Goal: Information Seeking & Learning: Learn about a topic

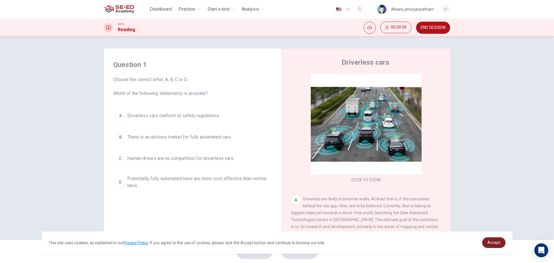
click at [494, 240] on span "Accept" at bounding box center [493, 242] width 13 height 5
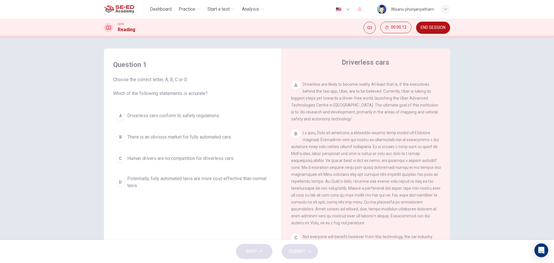
scroll to position [110, 0]
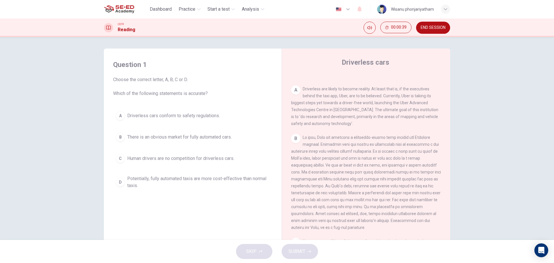
click at [169, 142] on button "B There is an obvious market for fully automated cars." at bounding box center [192, 137] width 159 height 14
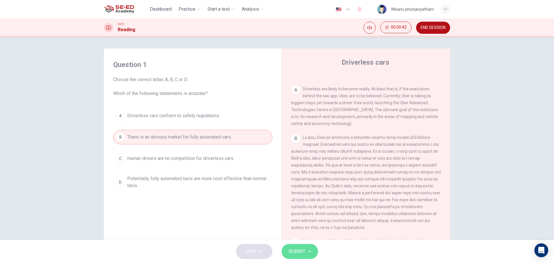
click at [296, 251] on span "SUBMIT" at bounding box center [296, 251] width 17 height 8
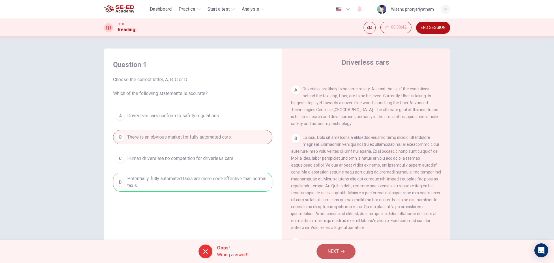
click at [331, 248] on span "NEXT" at bounding box center [332, 251] width 11 height 8
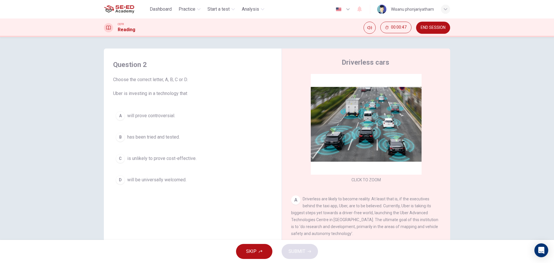
scroll to position [58, 0]
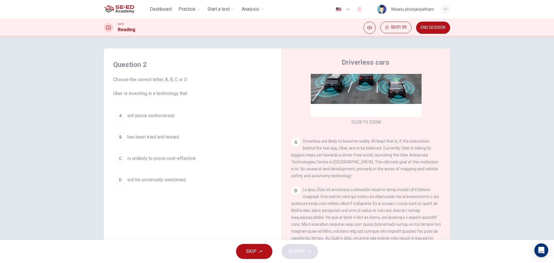
click at [162, 180] on span "will be universally welcomed." at bounding box center [156, 179] width 59 height 7
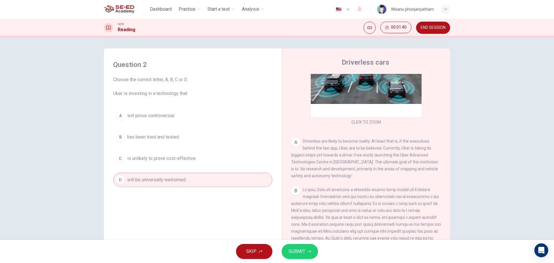
click at [300, 249] on span "SUBMIT" at bounding box center [296, 251] width 17 height 8
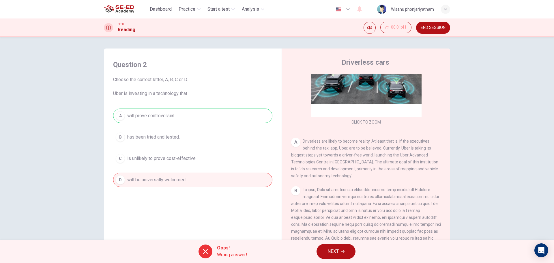
click at [184, 114] on div "A will prove controversial. B has been tried and tested. C is unlikely to prove…" at bounding box center [192, 147] width 159 height 78
click at [333, 249] on span "NEXT" at bounding box center [332, 251] width 11 height 8
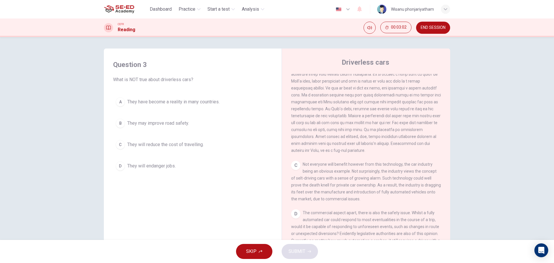
scroll to position [196, 0]
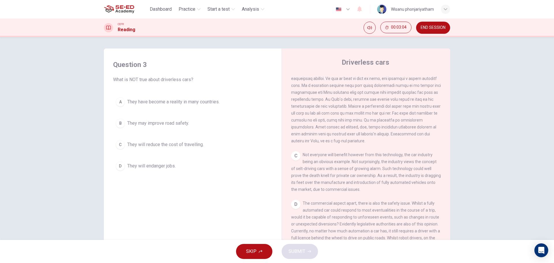
drag, startPoint x: 334, startPoint y: 160, endPoint x: 367, endPoint y: 166, distance: 33.3
click at [367, 164] on div "C Not everyone will benefit however from this technology, the car industry bein…" at bounding box center [366, 172] width 150 height 42
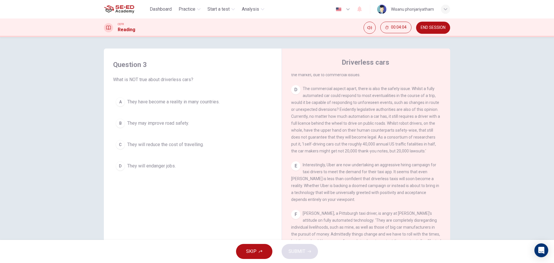
scroll to position [312, 0]
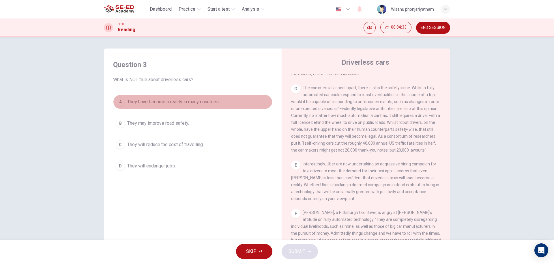
click at [201, 99] on span "They have become a reality in many countries." at bounding box center [173, 101] width 92 height 7
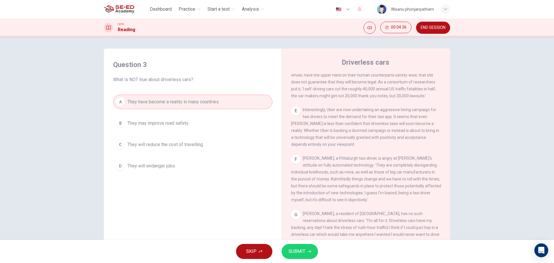
scroll to position [369, 0]
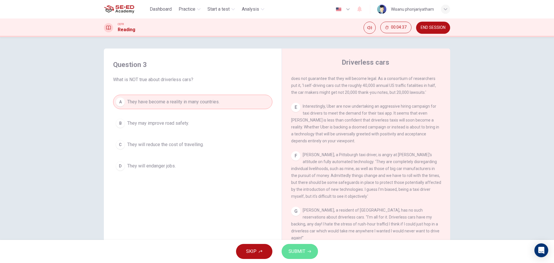
click at [304, 250] on span "SUBMIT" at bounding box center [296, 251] width 17 height 8
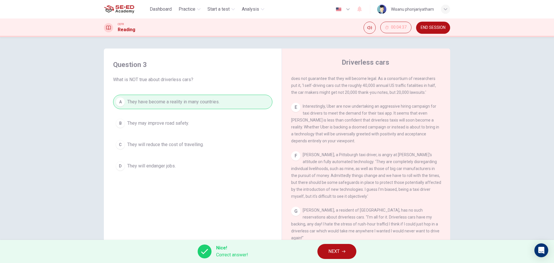
click at [343, 253] on button "NEXT" at bounding box center [336, 251] width 39 height 15
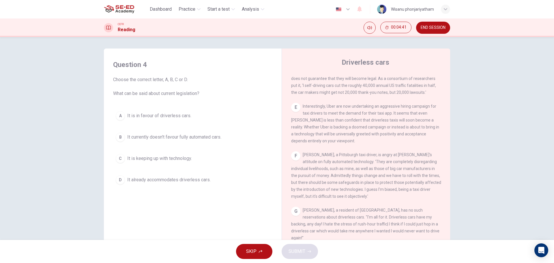
scroll to position [427, 0]
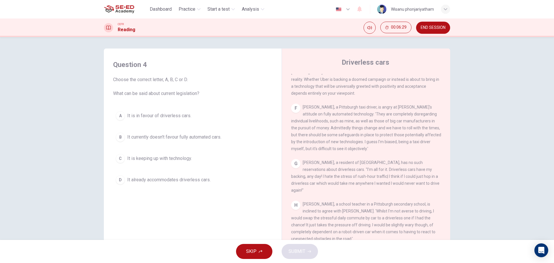
click at [205, 138] on span "It currently doesn't favour fully automated cars." at bounding box center [174, 136] width 94 height 7
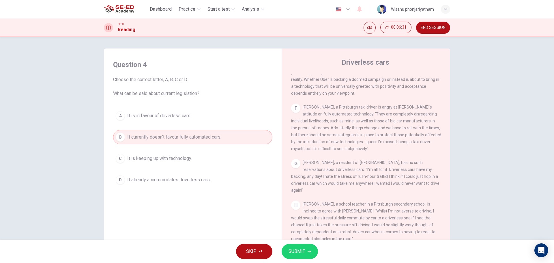
click at [308, 251] on icon "button" at bounding box center [308, 250] width 3 height 3
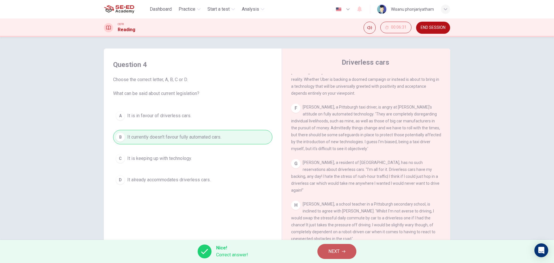
click at [342, 251] on button "NEXT" at bounding box center [336, 251] width 39 height 15
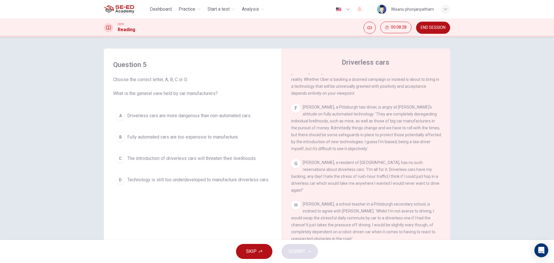
click at [183, 116] on span "Driverless cars are more dangerous than non-automated cars." at bounding box center [189, 115] width 124 height 7
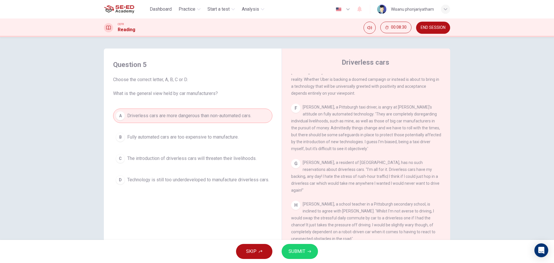
click at [290, 250] on span "SUBMIT" at bounding box center [296, 251] width 17 height 8
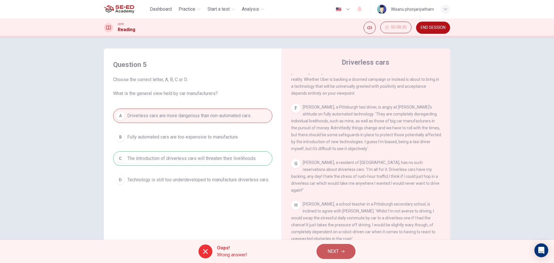
click at [326, 255] on button "NEXT" at bounding box center [335, 251] width 39 height 15
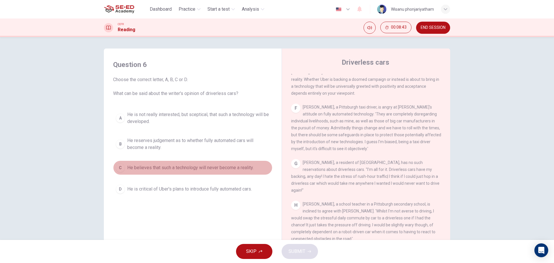
click at [186, 169] on span "He believes that such a technology will never become a reality." at bounding box center [190, 167] width 126 height 7
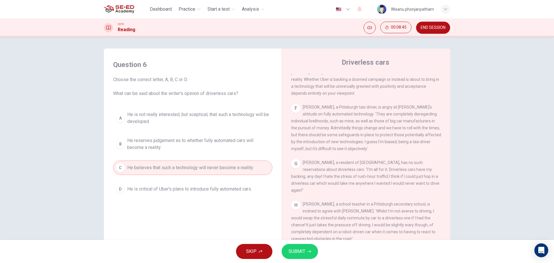
click at [186, 190] on span "He is critical of Uber's plans to introduce fully automated cars." at bounding box center [189, 188] width 125 height 7
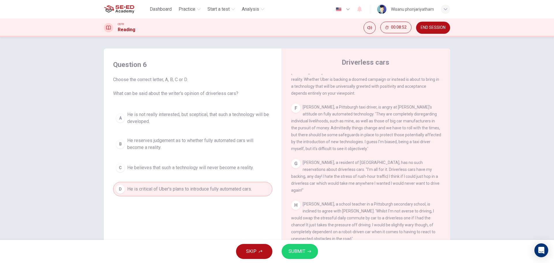
click at [206, 147] on span "He reserves judgement as to whether fully automated cars will become a reality." at bounding box center [198, 144] width 142 height 14
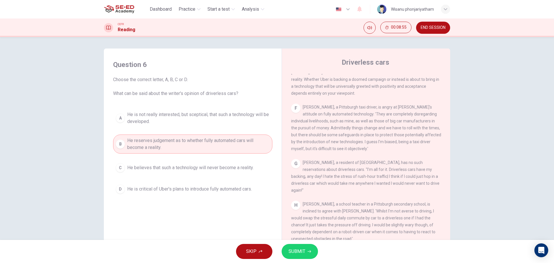
click at [301, 253] on span "SUBMIT" at bounding box center [296, 251] width 17 height 8
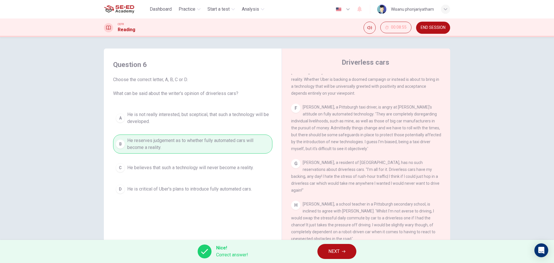
click at [331, 250] on span "NEXT" at bounding box center [333, 251] width 11 height 8
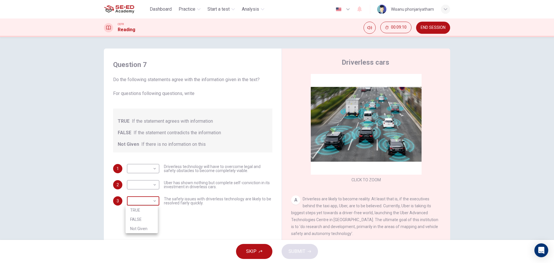
click at [149, 203] on body "This site uses cookies, as explained in our Privacy Policy . If you agree to th…" at bounding box center [277, 131] width 554 height 263
click at [140, 227] on li "Not Given" at bounding box center [141, 228] width 32 height 9
type input "Not Given"
click at [137, 185] on body "This site uses cookies, as explained in our Privacy Policy . If you agree to th…" at bounding box center [277, 131] width 554 height 263
click at [142, 195] on li "TRUE" at bounding box center [141, 193] width 32 height 9
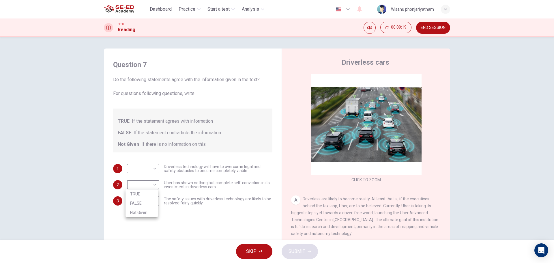
type input "TRUE"
click at [143, 170] on body "This site uses cookies, as explained in our Privacy Policy . If you agree to th…" at bounding box center [277, 131] width 554 height 263
click at [134, 189] on li "FALSE" at bounding box center [141, 186] width 32 height 9
type input "FALSE"
click at [296, 249] on span "SUBMIT" at bounding box center [296, 251] width 17 height 8
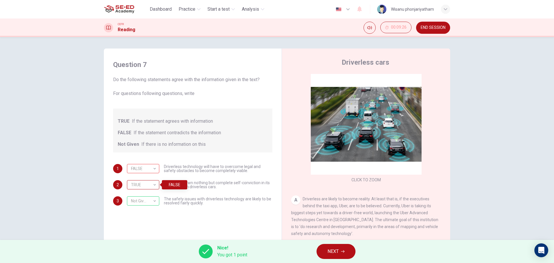
click at [149, 183] on div "TRUE" at bounding box center [142, 184] width 30 height 16
click at [335, 251] on span "NEXT" at bounding box center [332, 251] width 11 height 8
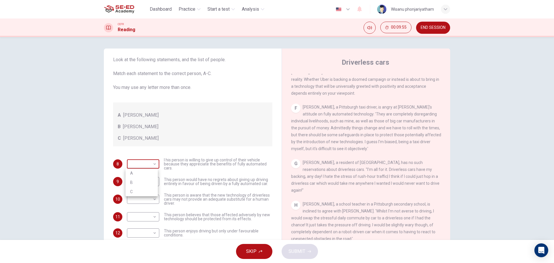
click at [144, 165] on body "This site uses cookies, as explained in our Privacy Policy . If you agree to th…" at bounding box center [277, 131] width 554 height 263
click at [140, 171] on li "A" at bounding box center [141, 172] width 32 height 9
type input "A"
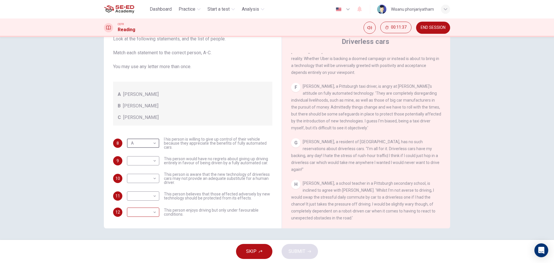
click at [136, 213] on body "This site uses cookies, as explained in our Privacy Policy . If you agree to th…" at bounding box center [277, 131] width 554 height 263
click at [131, 224] on li "A" at bounding box center [141, 221] width 32 height 9
type input "A"
click at [131, 180] on body "This site uses cookies, as explained in our Privacy Policy . If you agree to th…" at bounding box center [277, 131] width 554 height 263
click at [129, 197] on li "B" at bounding box center [141, 196] width 32 height 9
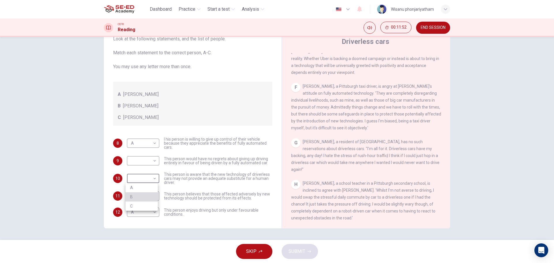
type input "B"
click at [145, 197] on body "This site uses cookies, as explained in our Privacy Policy . If you agree to th…" at bounding box center [277, 131] width 554 height 263
click at [138, 222] on li "C" at bounding box center [141, 223] width 32 height 9
type input "C"
click at [136, 164] on body "This site uses cookies, as explained in our Privacy Policy . If you agree to th…" at bounding box center [277, 131] width 554 height 263
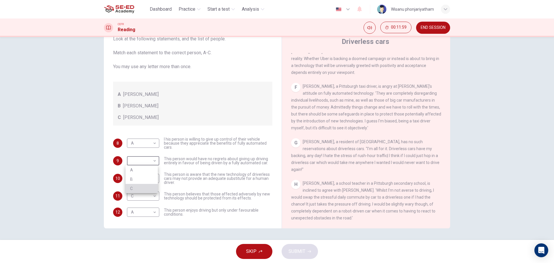
click at [131, 190] on li "C" at bounding box center [141, 188] width 32 height 9
type input "C"
click at [294, 253] on span "SUBMIT" at bounding box center [296, 251] width 17 height 8
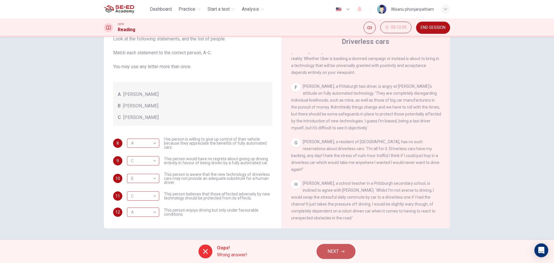
click at [338, 254] on span "NEXT" at bounding box center [332, 251] width 11 height 8
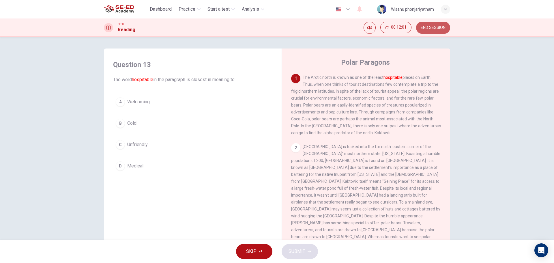
click at [434, 28] on span "END SESSION" at bounding box center [432, 27] width 25 height 5
